Goal: Find specific page/section: Find specific page/section

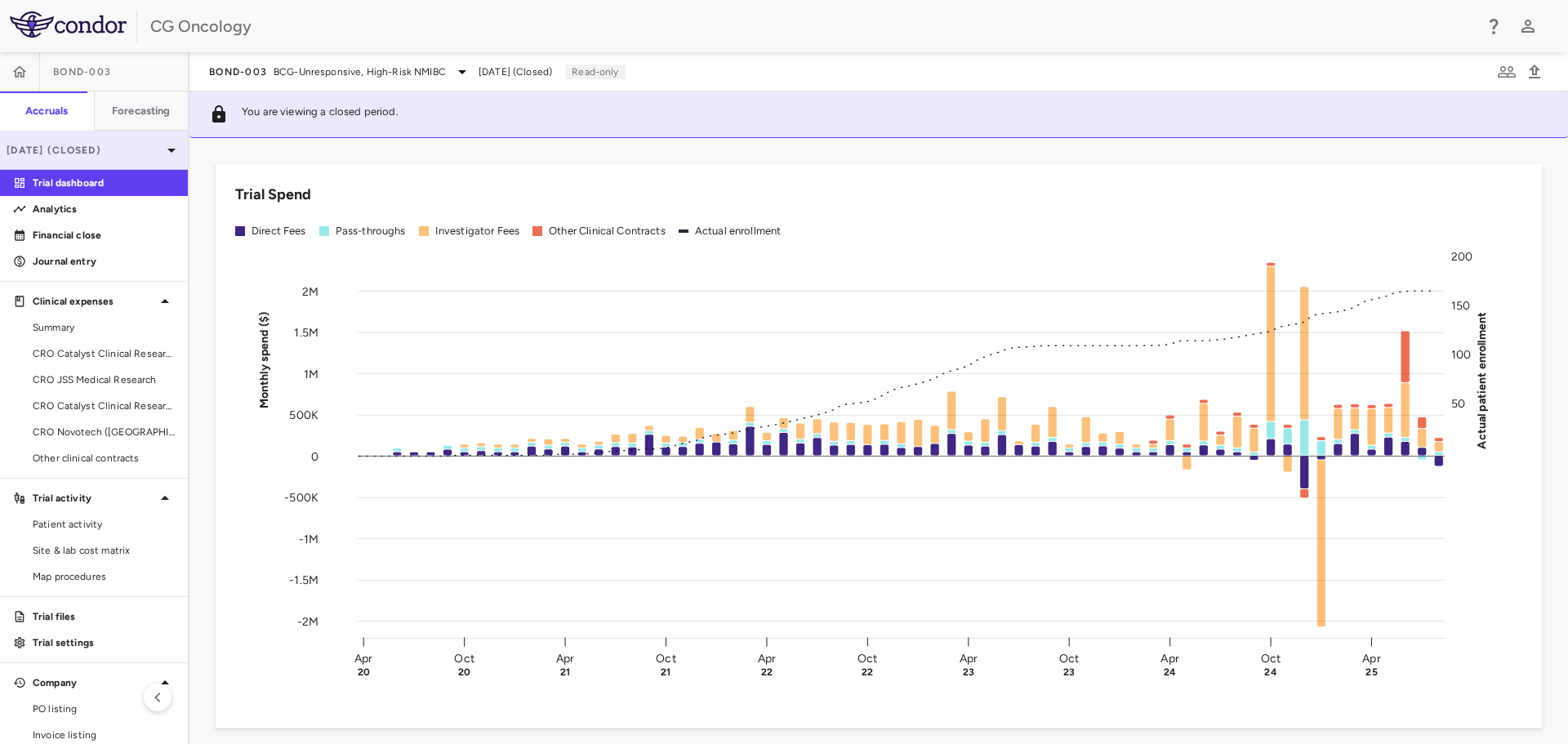
click at [167, 151] on icon at bounding box center [171, 151] width 8 height 4
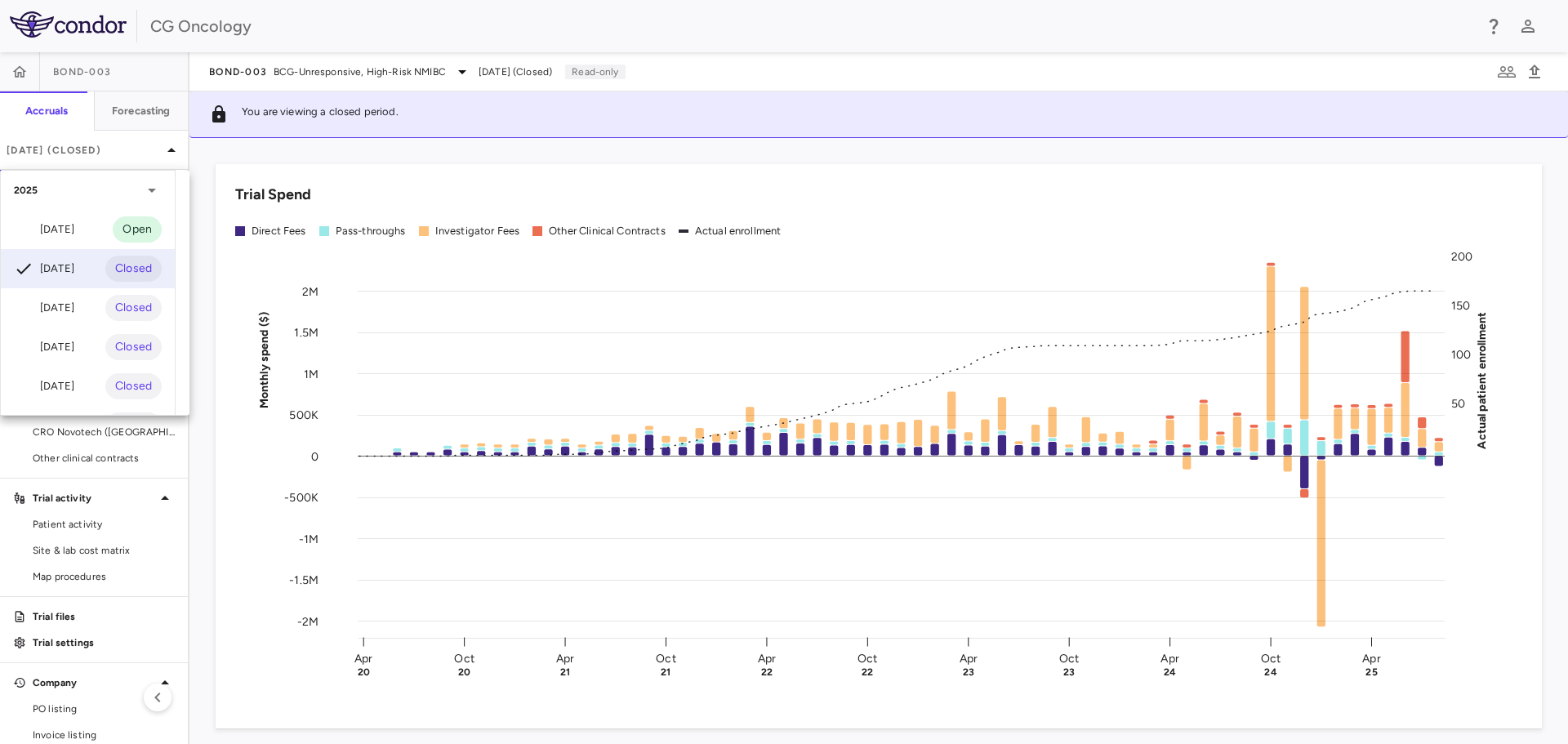
click at [159, 152] on div at bounding box center [784, 372] width 1568 height 744
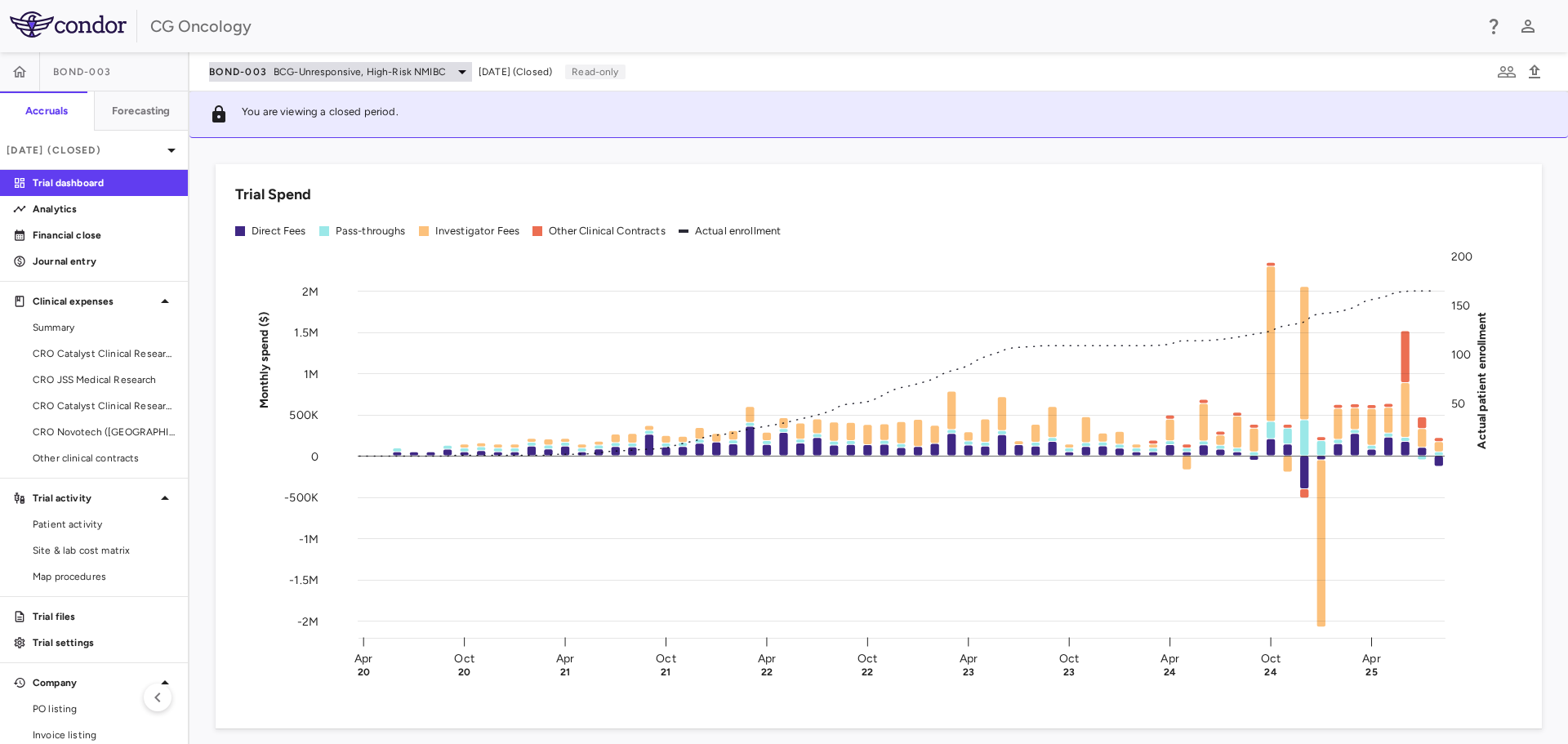
click at [373, 74] on span "BCG-Unresponsive, High-Risk NMIBC" at bounding box center [359, 72] width 173 height 15
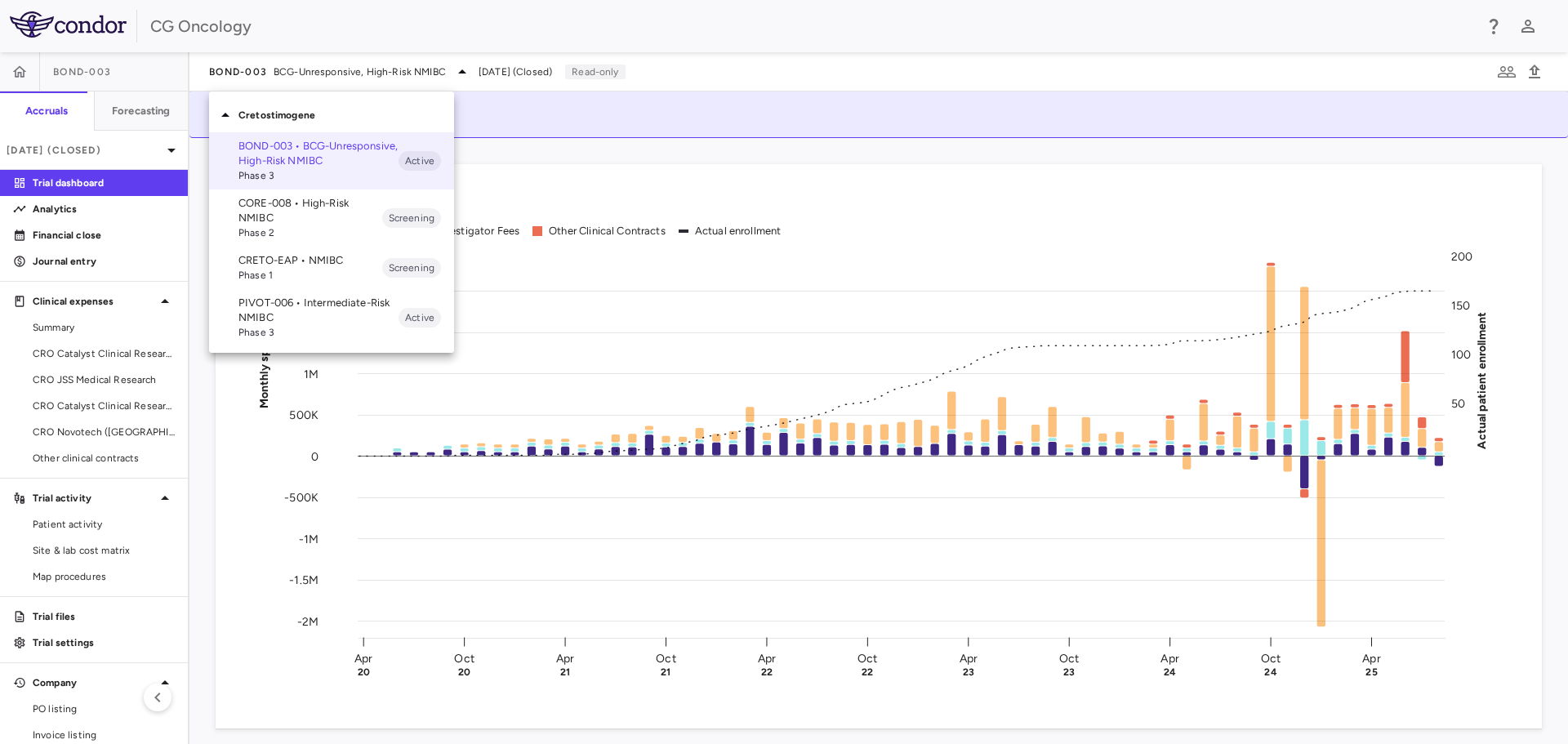
click at [312, 149] on p "BOND-003 • BCG-Unresponsive, High-Risk NMIBC" at bounding box center [318, 154] width 160 height 29
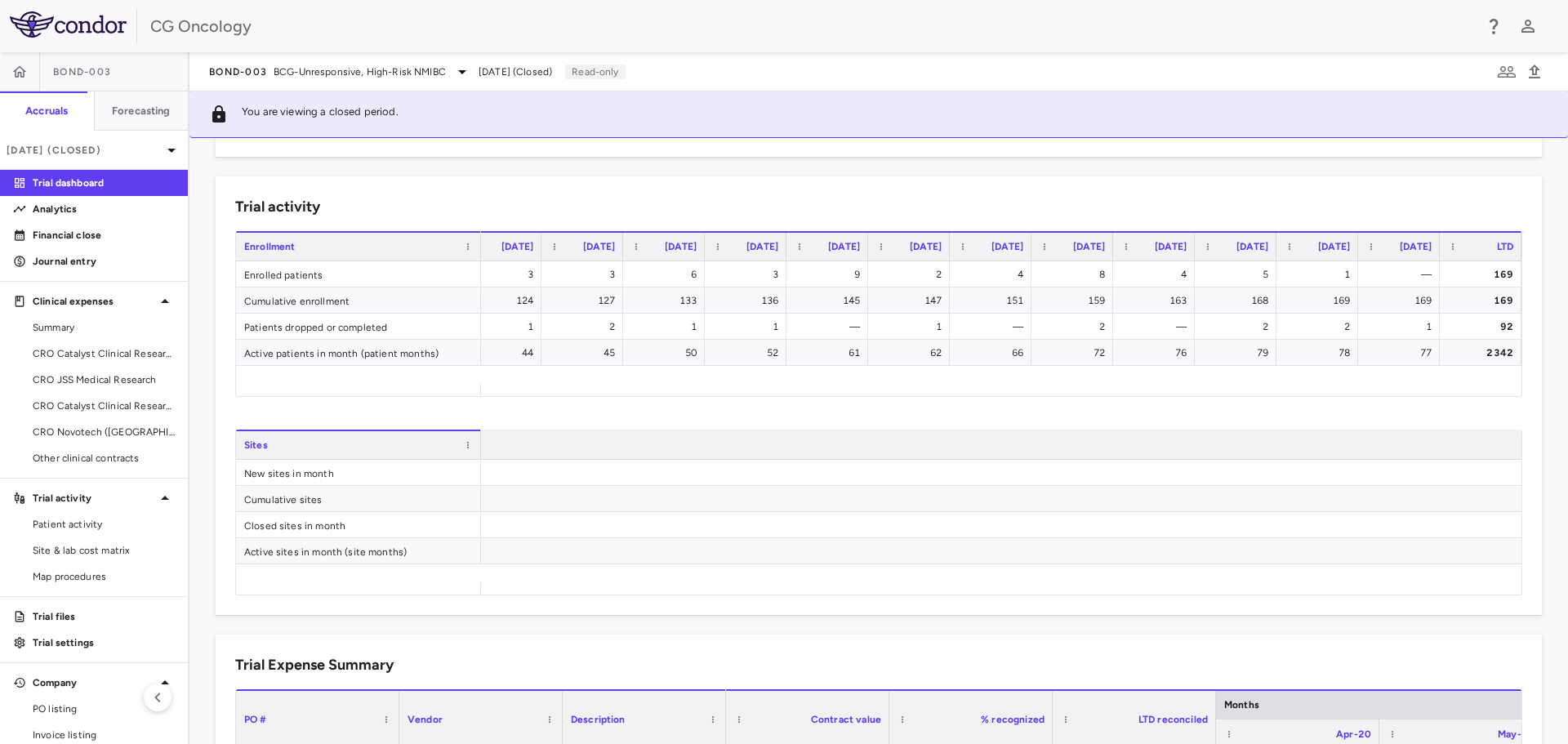
scroll to position [0, 4362]
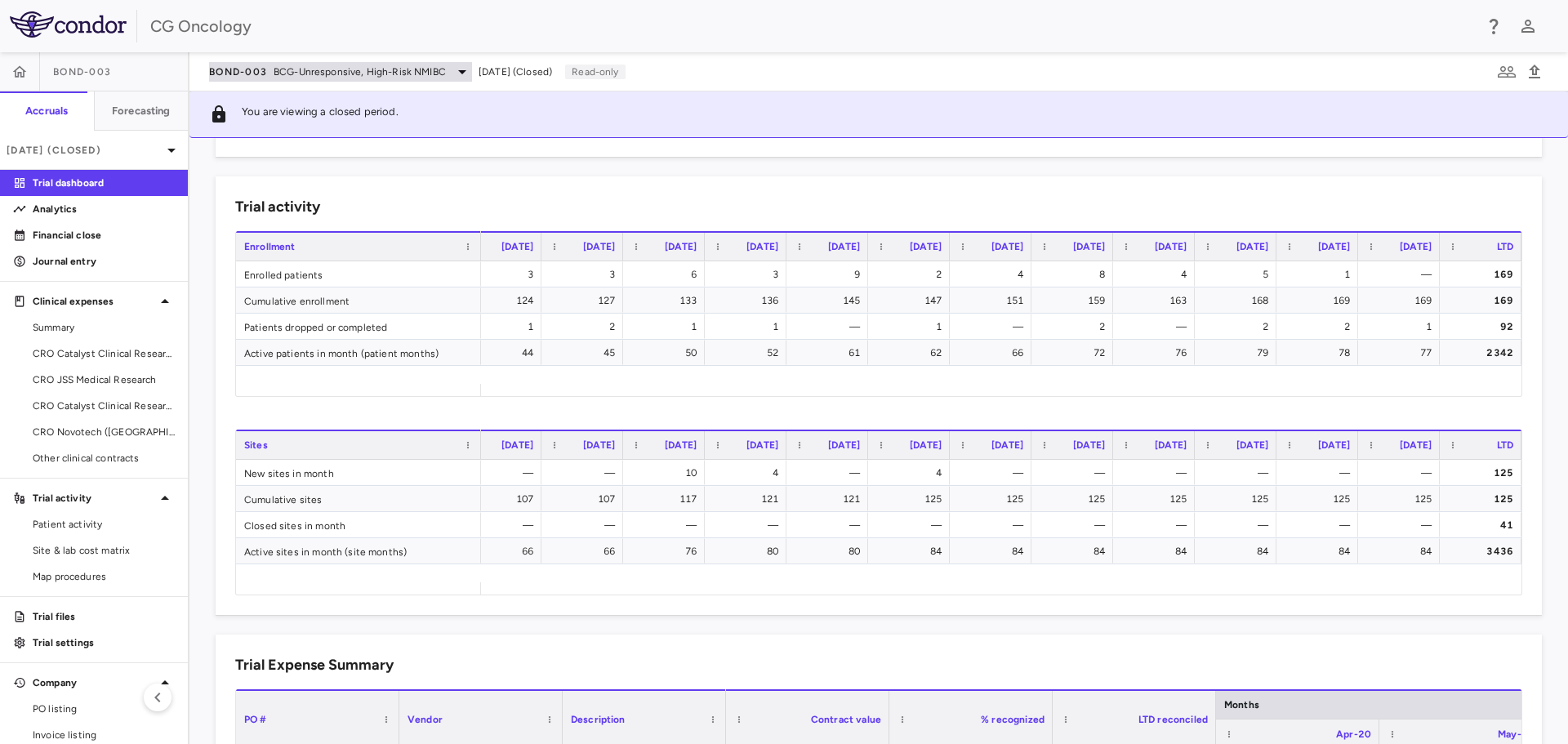
click at [456, 72] on icon at bounding box center [462, 71] width 19 height 19
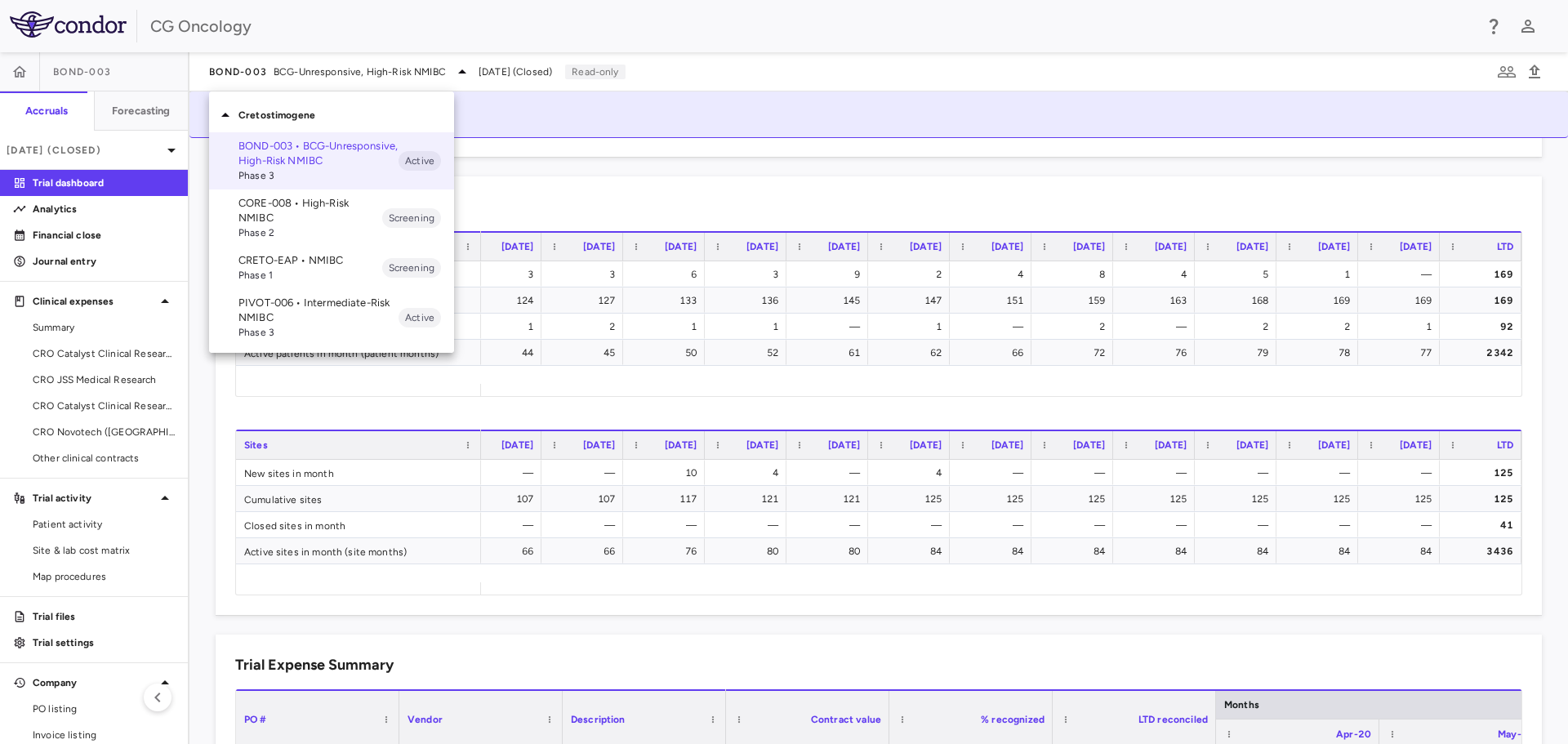
click at [242, 321] on p "PIVOT-006 • Intermediate-Risk NMIBC" at bounding box center [318, 310] width 160 height 29
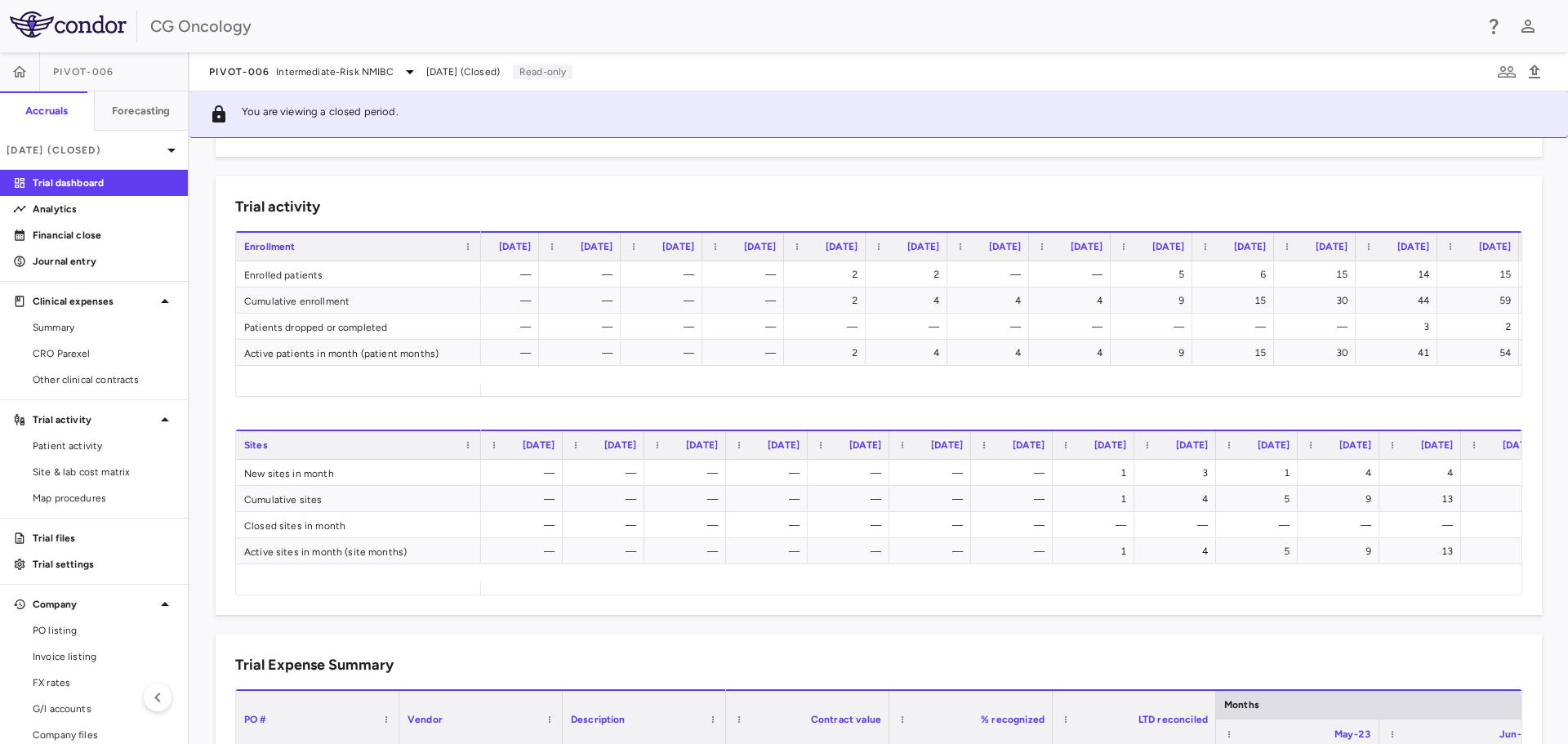
scroll to position [0, 968]
click at [162, 151] on icon at bounding box center [171, 150] width 19 height 19
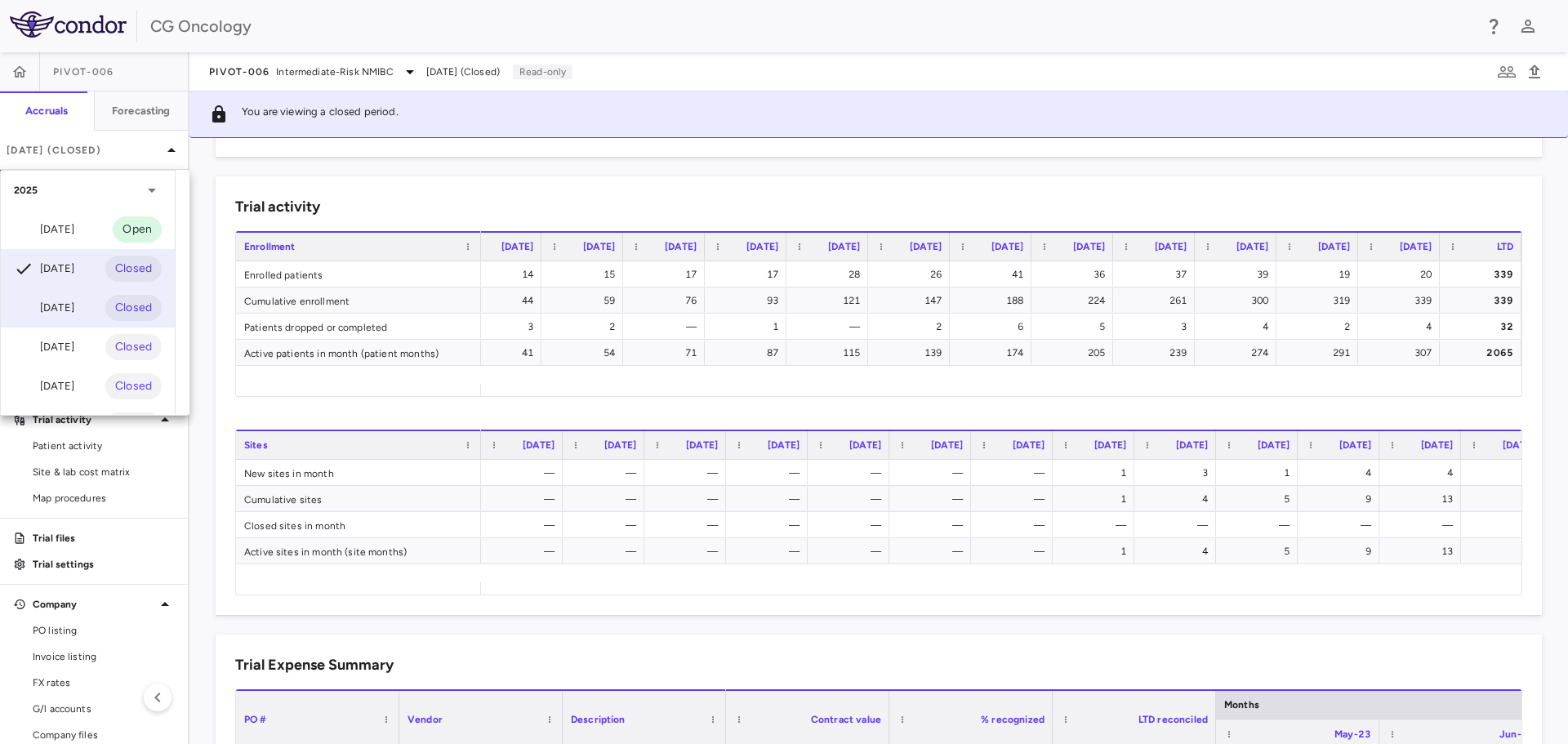
click at [66, 296] on div "[DATE] Closed" at bounding box center [88, 307] width 174 height 39
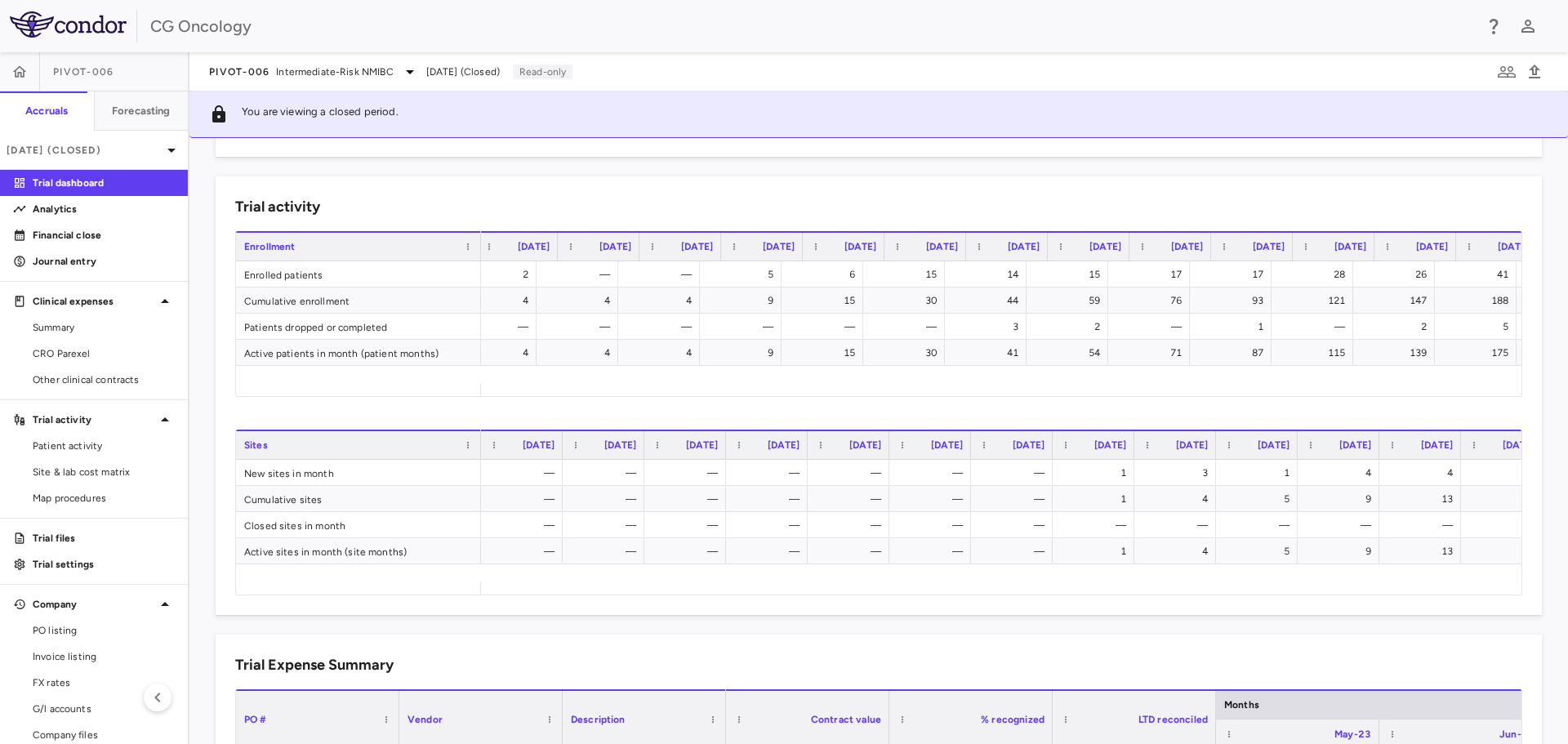
scroll to position [0, 1067]
